Goal: Information Seeking & Learning: Learn about a topic

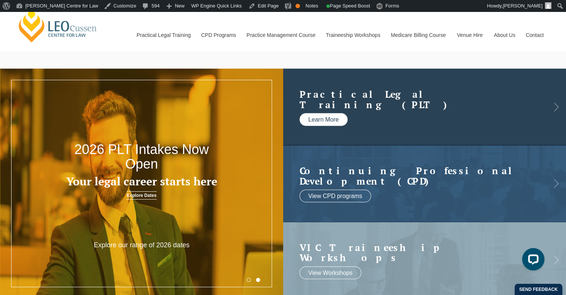
click at [319, 121] on link "Learn More" at bounding box center [324, 119] width 48 height 13
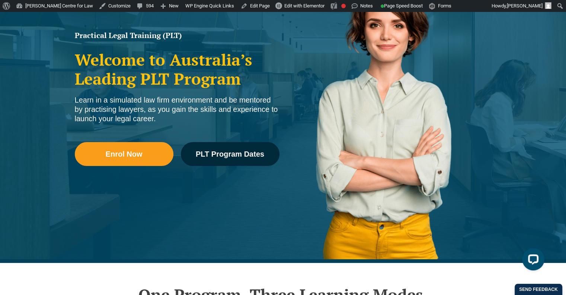
scroll to position [112, 0]
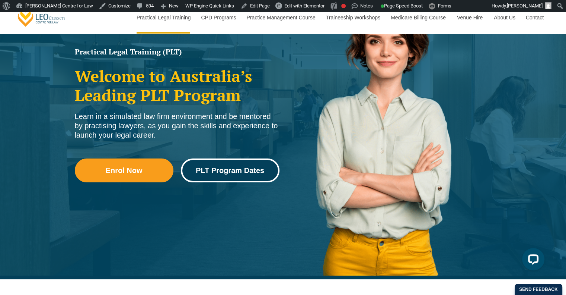
click at [231, 174] on span "PLT Program Dates" at bounding box center [230, 169] width 69 height 7
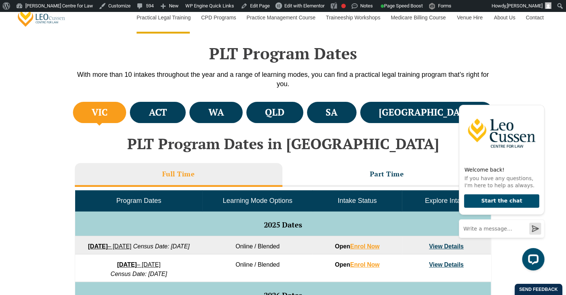
scroll to position [335, 0]
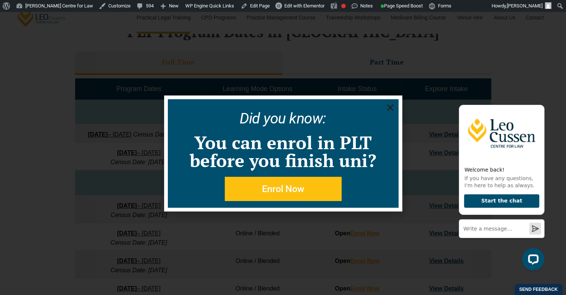
click at [390, 103] on icon "Close" at bounding box center [390, 107] width 9 height 9
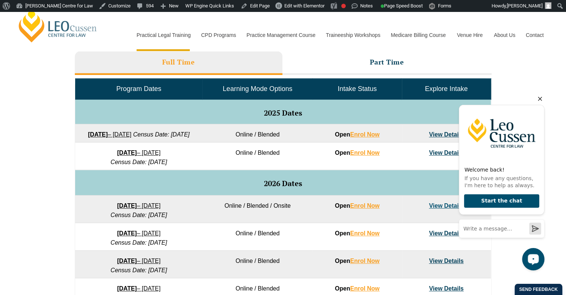
click at [539, 99] on icon "Hide greeting" at bounding box center [540, 98] width 9 height 9
